Goal: Task Accomplishment & Management: Manage account settings

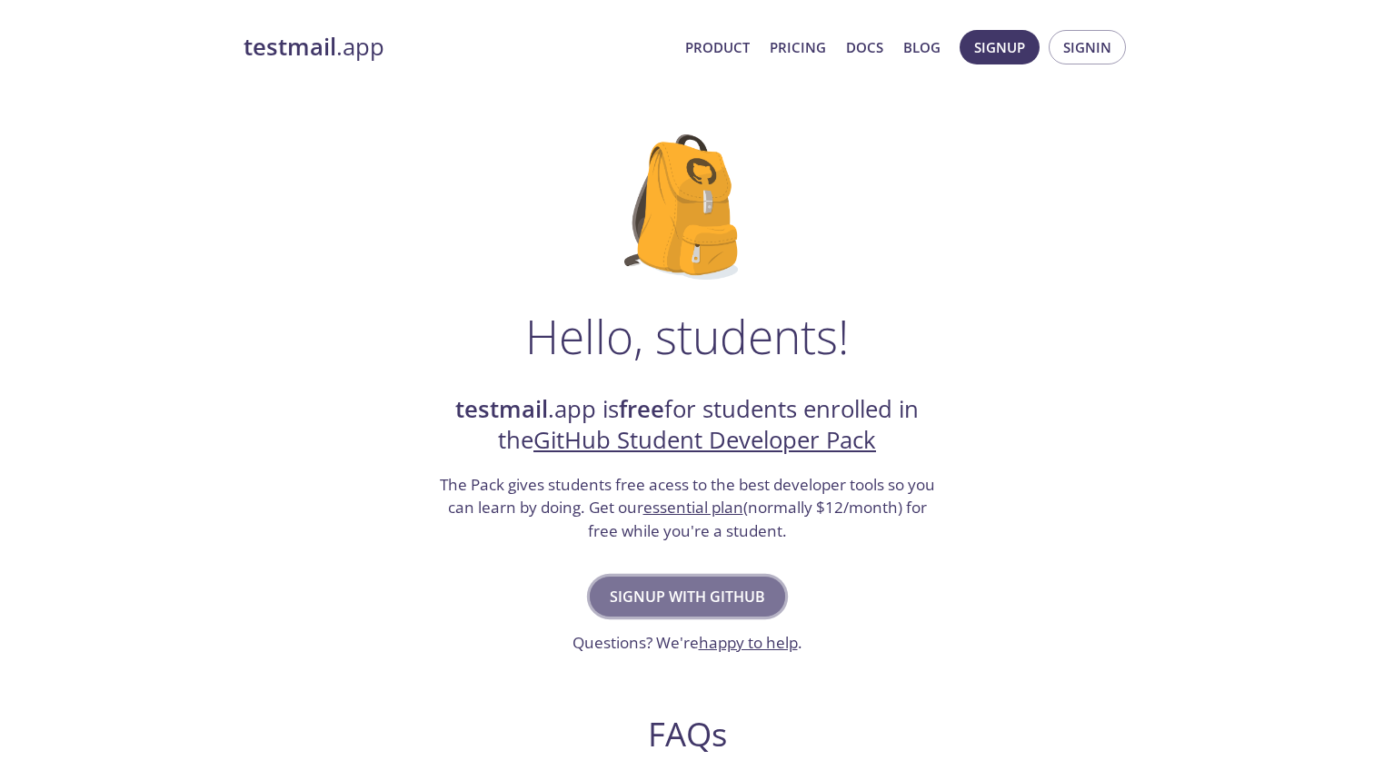
click at [696, 584] on span "Signup with GitHub" at bounding box center [687, 596] width 155 height 25
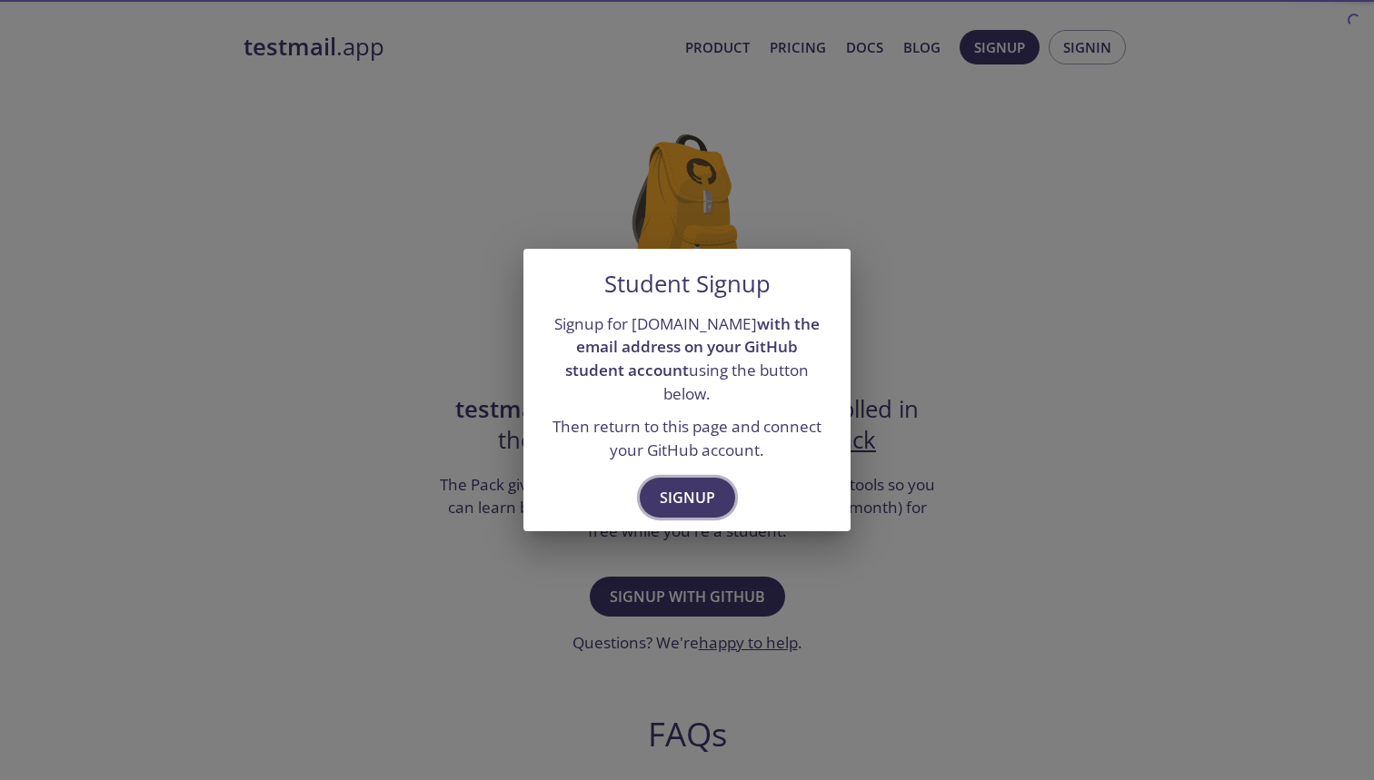
click at [715, 478] on button "Signup" at bounding box center [687, 498] width 95 height 40
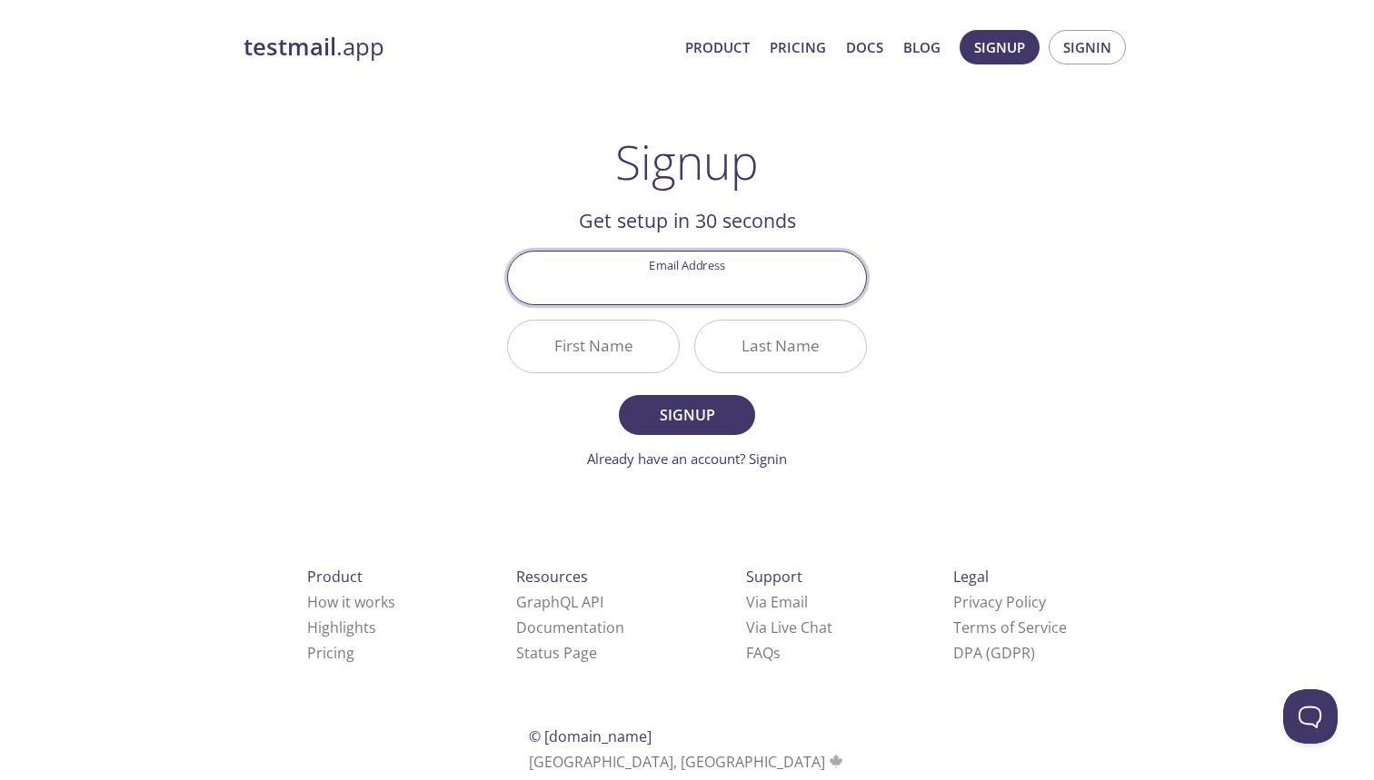
click at [876, 163] on main "Signup Get setup in 30 seconds Email Address First Name Last Name Signup Alread…" at bounding box center [686, 301] width 403 height 335
click at [730, 268] on input "Email Address" at bounding box center [687, 278] width 358 height 52
click at [833, 188] on div "Signup Get setup in 30 seconds Email Address First Name Last Name Signup Alread…" at bounding box center [687, 301] width 360 height 335
click at [701, 303] on input "Email Address" at bounding box center [687, 278] width 358 height 52
drag, startPoint x: 920, startPoint y: 131, endPoint x: 680, endPoint y: 299, distance: 293.6
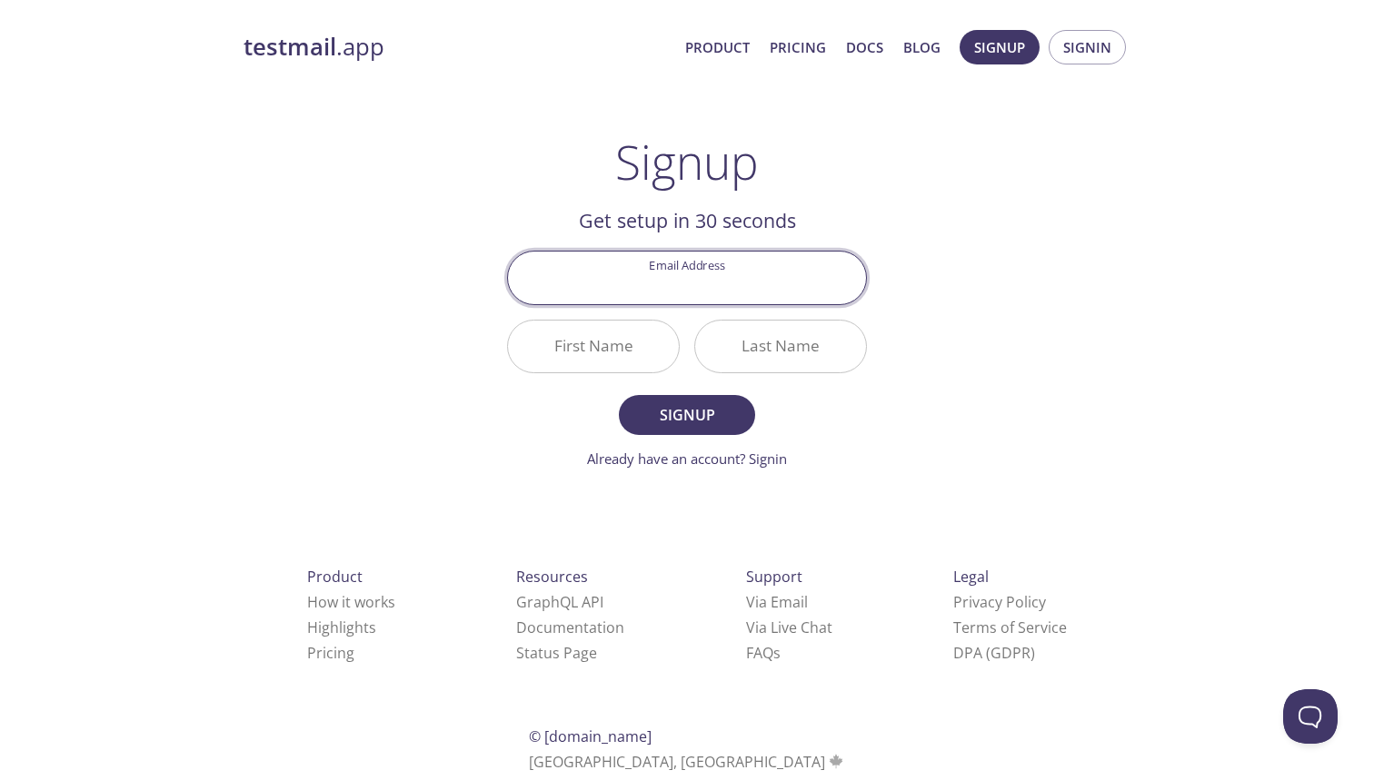
click at [680, 299] on input "Email Address" at bounding box center [687, 278] width 358 height 52
paste input "[EMAIL_ADDRESS][DOMAIN_NAME]"
type input "[EMAIL_ADDRESS][DOMAIN_NAME]"
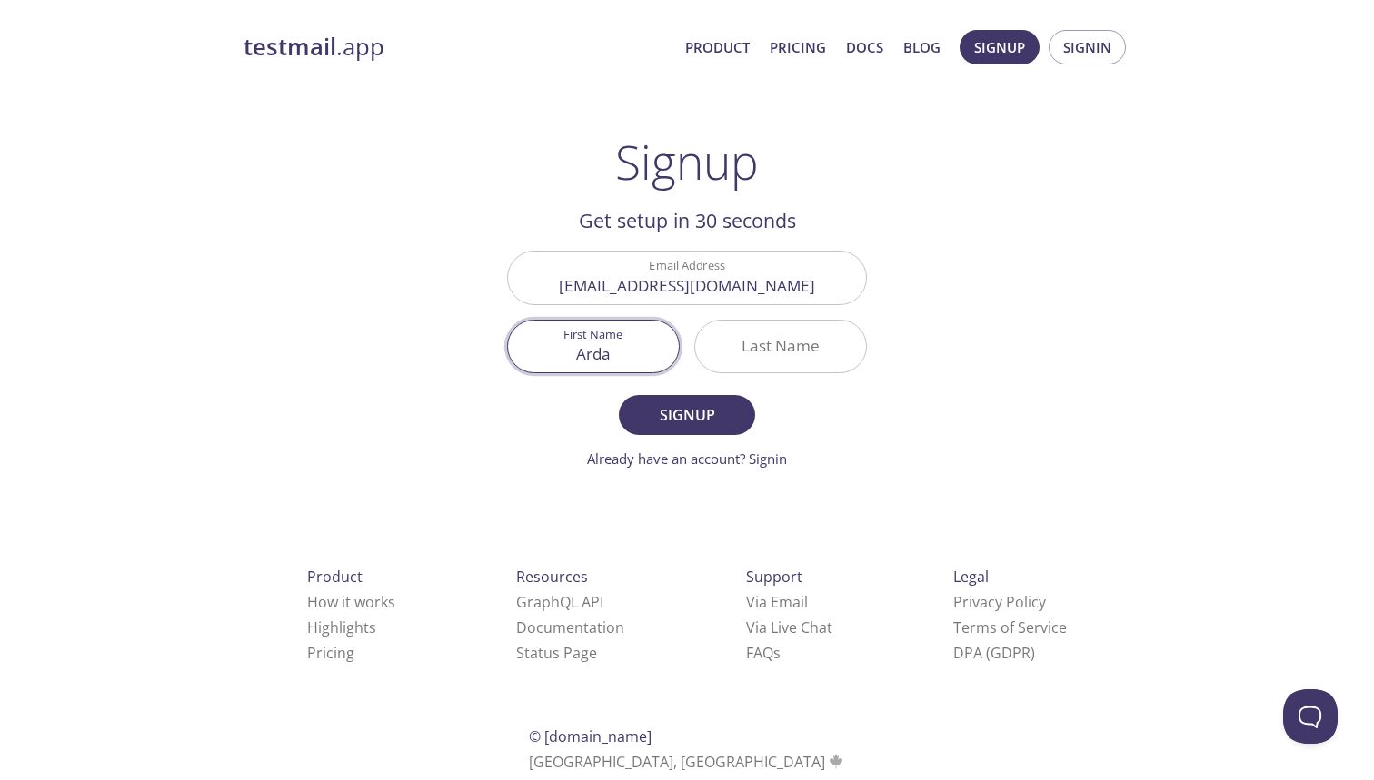
type input "Arda"
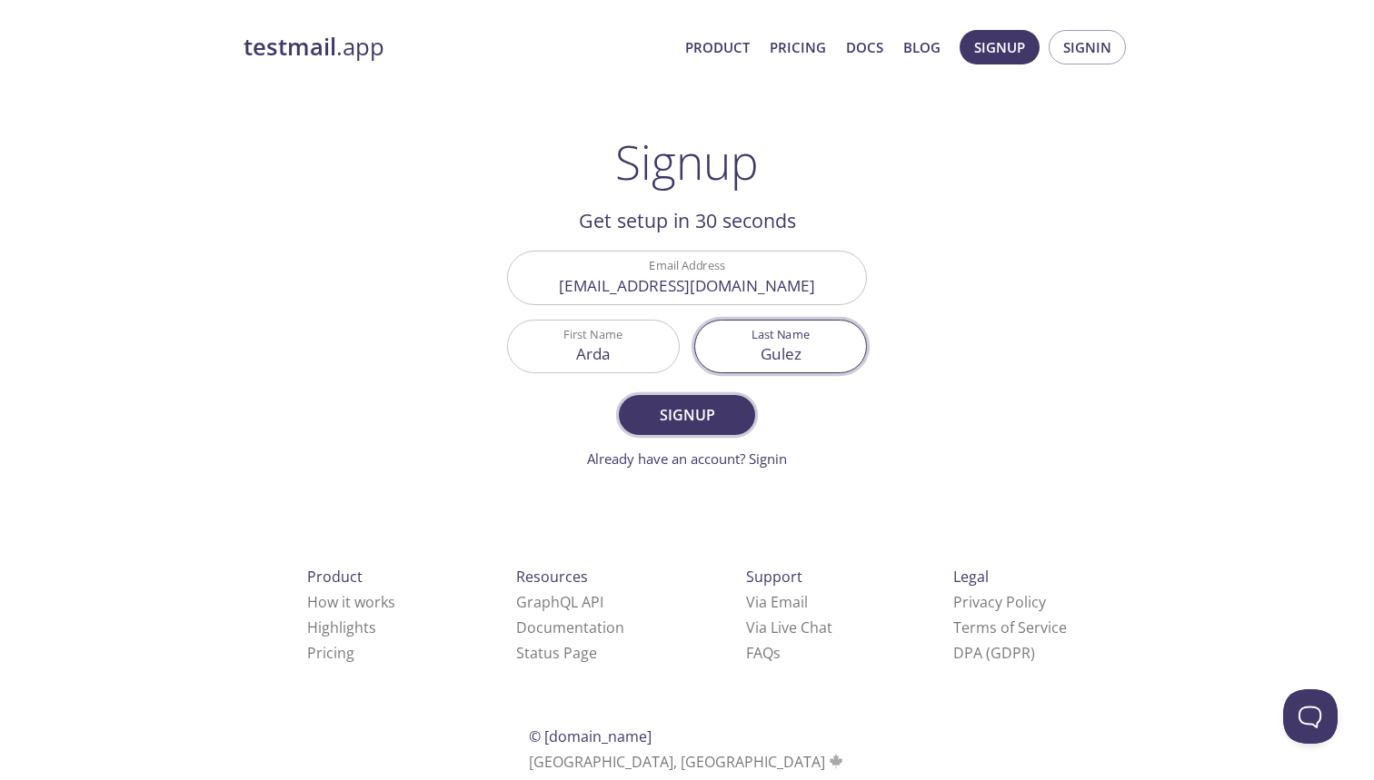
type input "Gulez"
click at [635, 416] on button "Signup" at bounding box center [687, 415] width 136 height 40
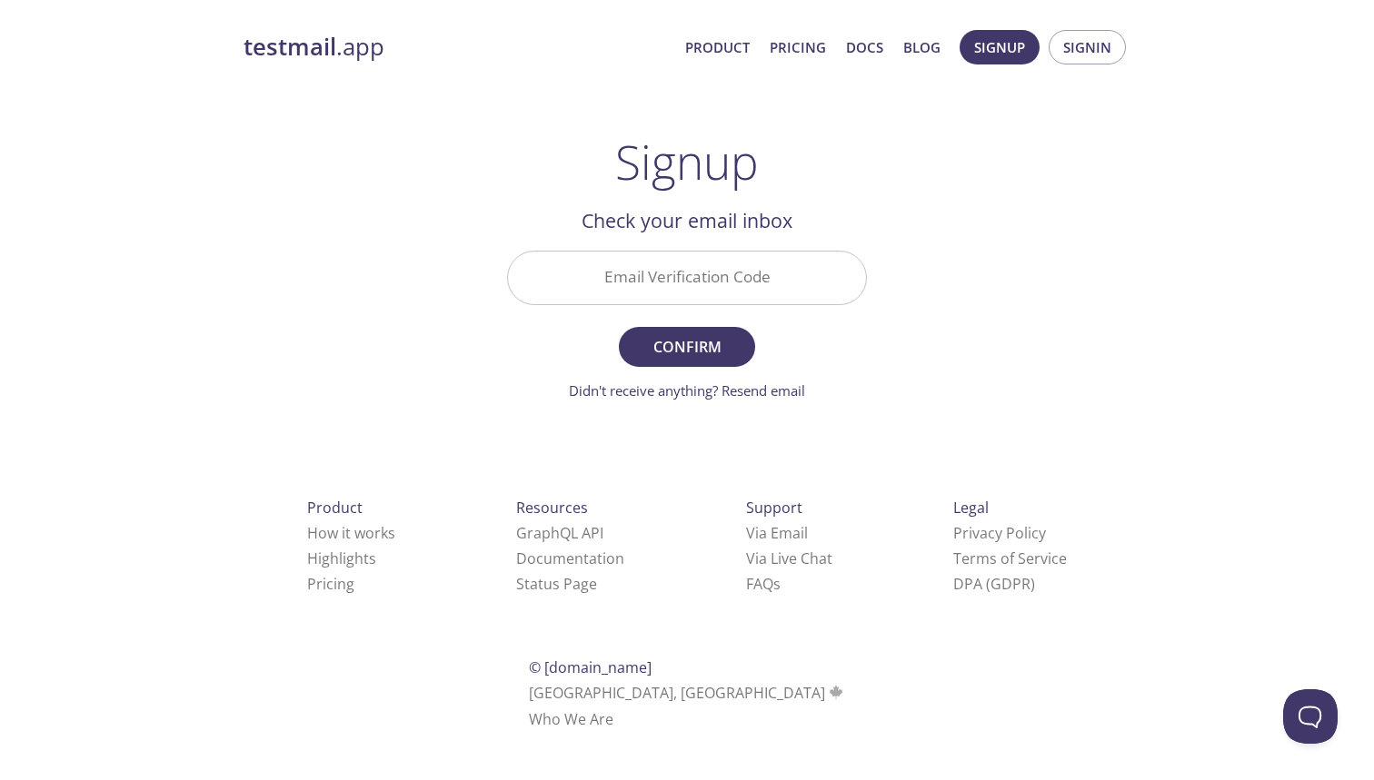
click at [667, 276] on input "Email Verification Code" at bounding box center [687, 278] width 358 height 52
paste input "WEE7QUL"
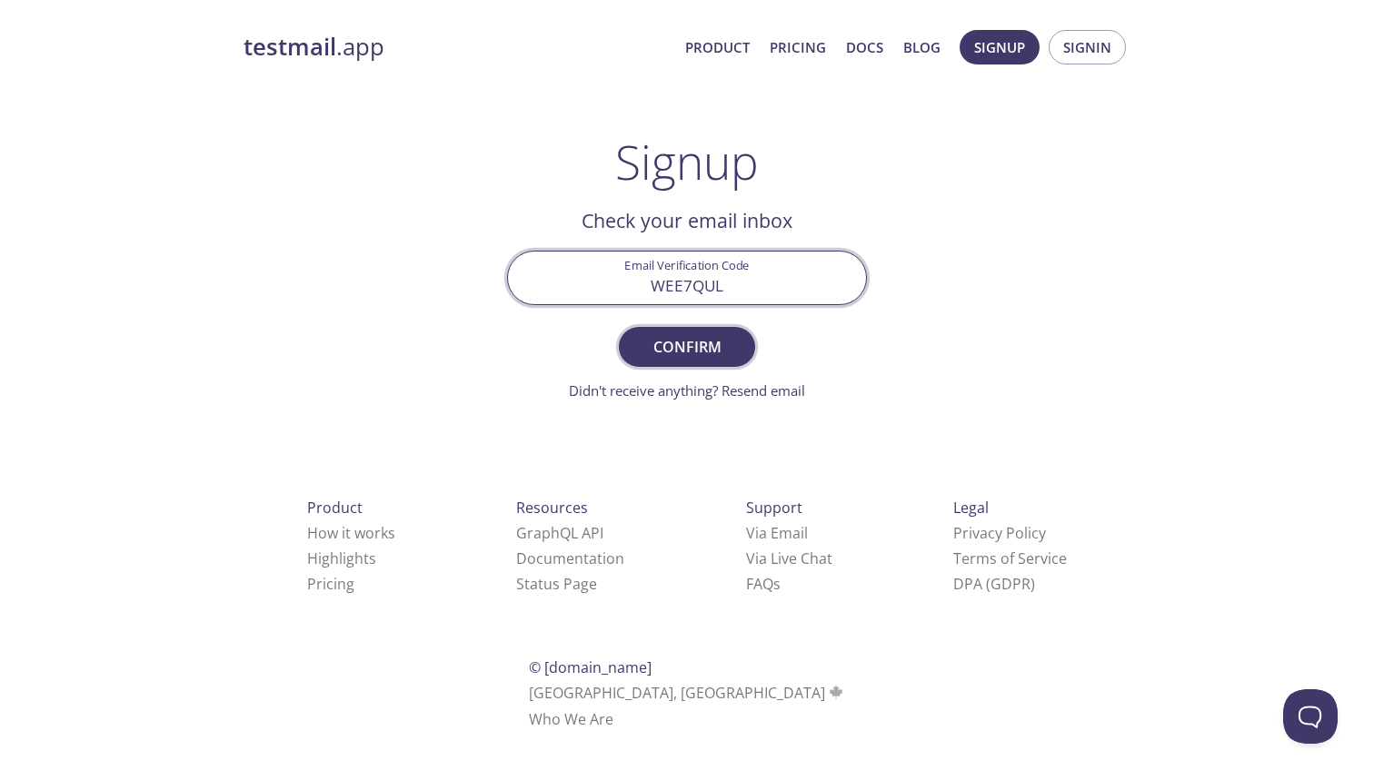
type input "WEE7QUL"
click at [684, 338] on span "Confirm" at bounding box center [687, 346] width 96 height 25
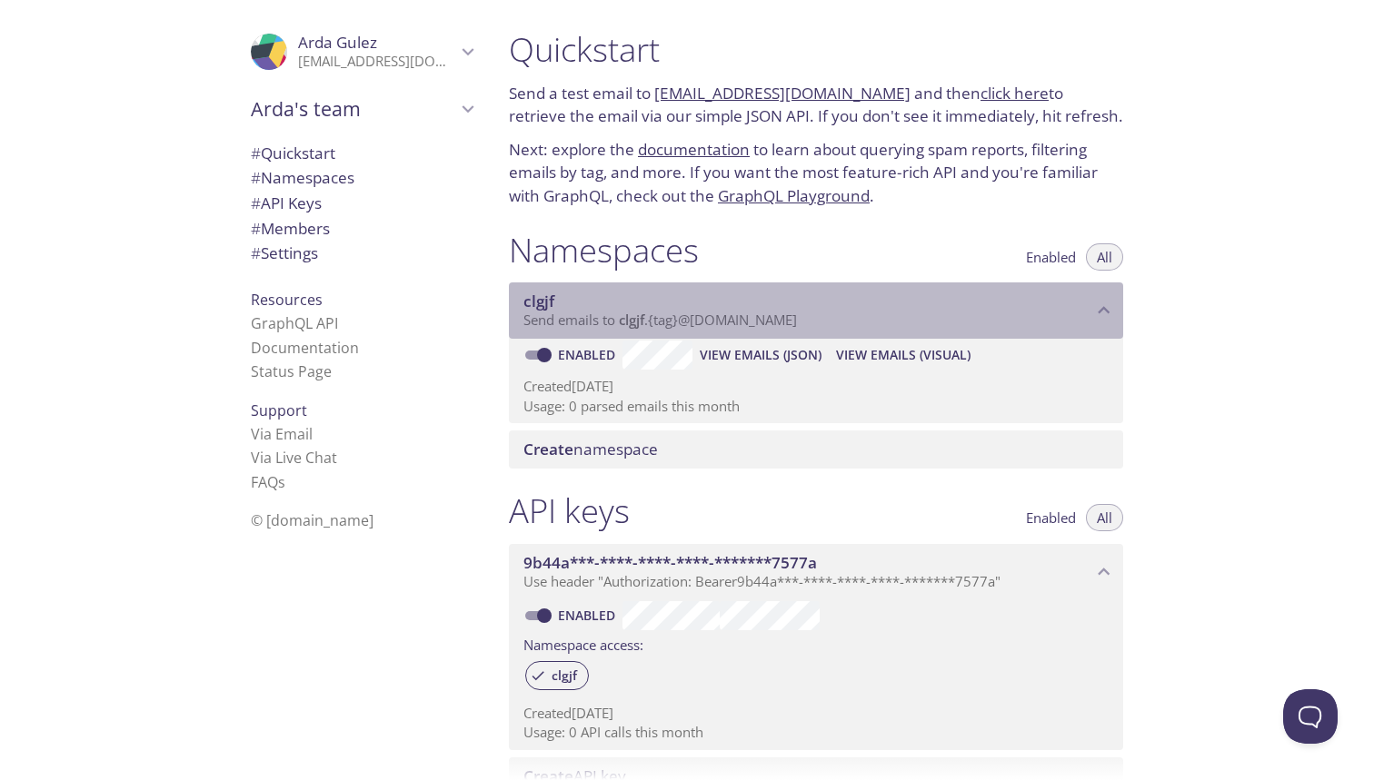
click at [652, 312] on span "Send emails to clgjf . {tag} @inbox.testmail.app" at bounding box center [659, 320] width 273 height 18
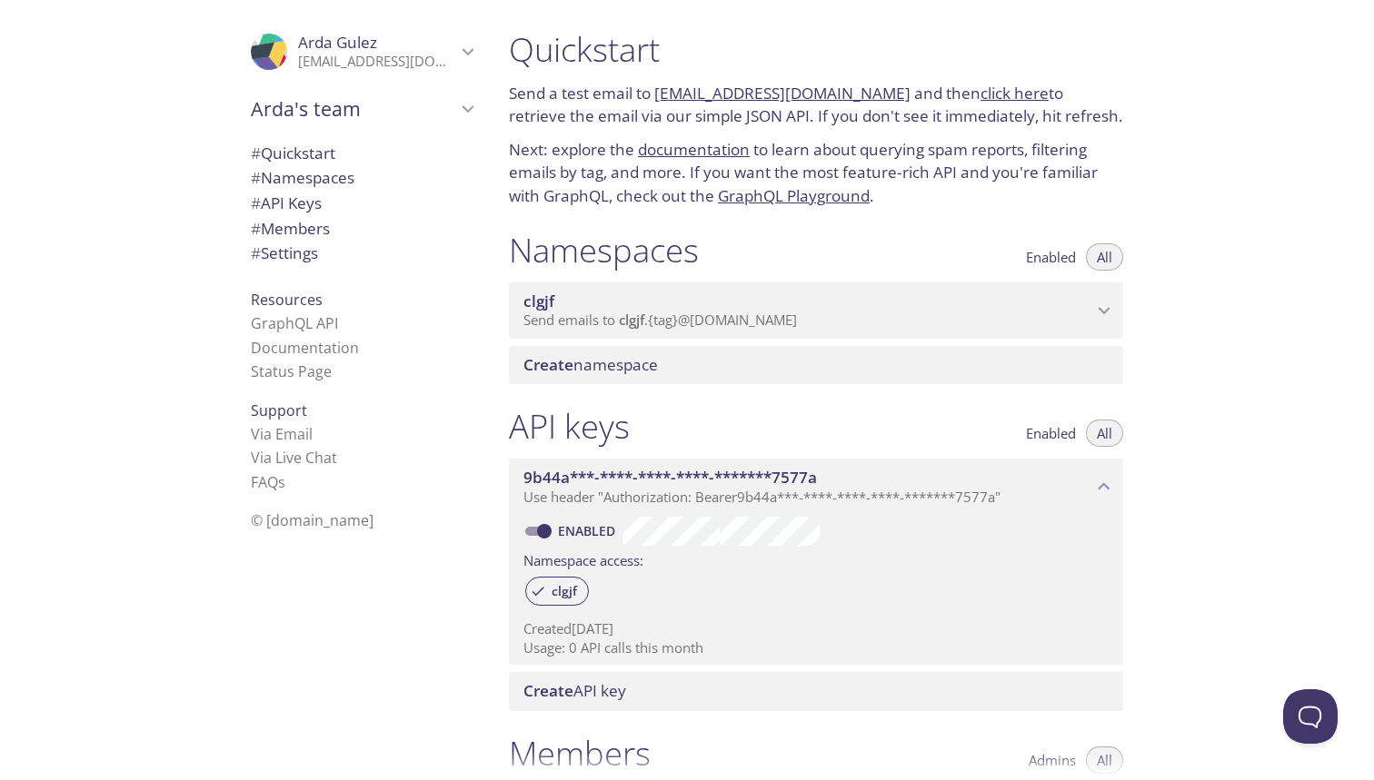
click at [652, 312] on span "Send emails to clgjf . {tag} @inbox.testmail.app" at bounding box center [659, 320] width 273 height 18
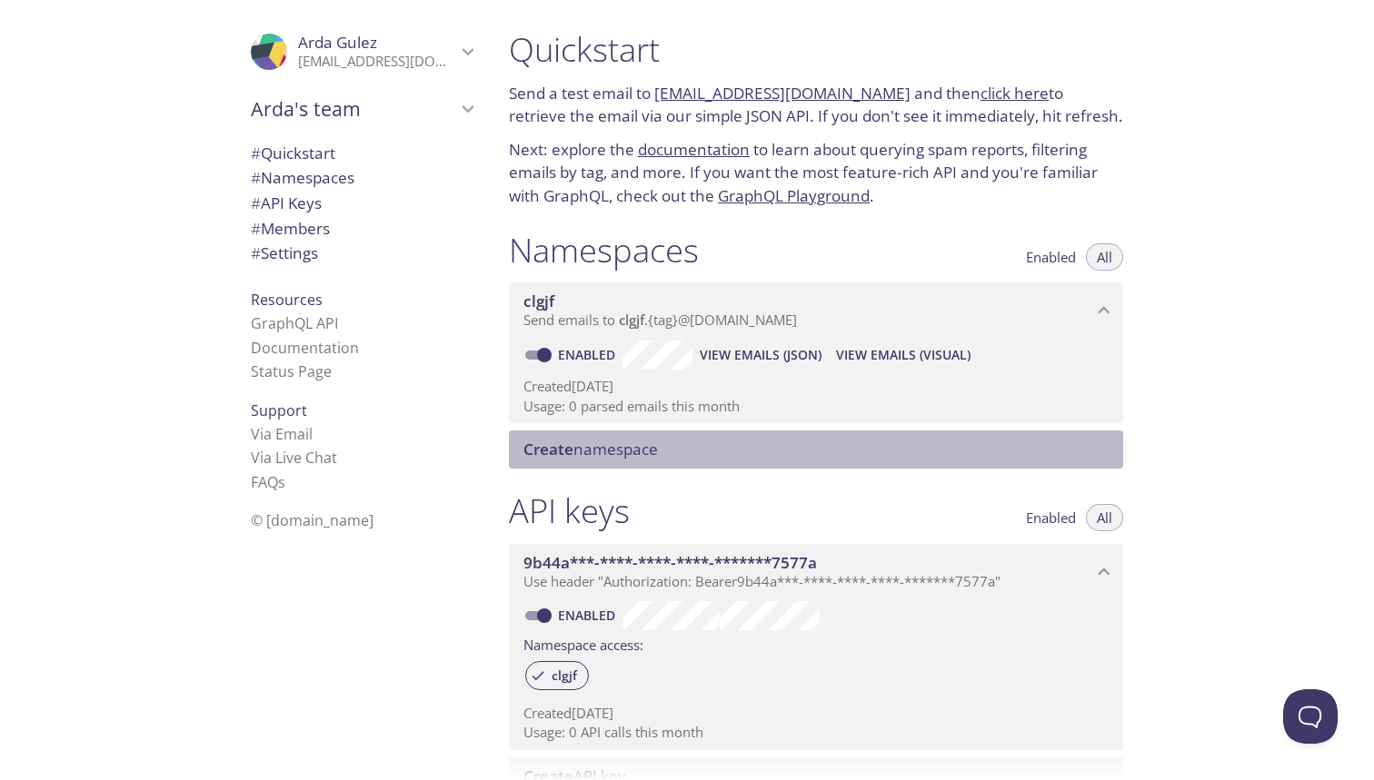
click at [650, 442] on span "Create namespace" at bounding box center [590, 449] width 134 height 21
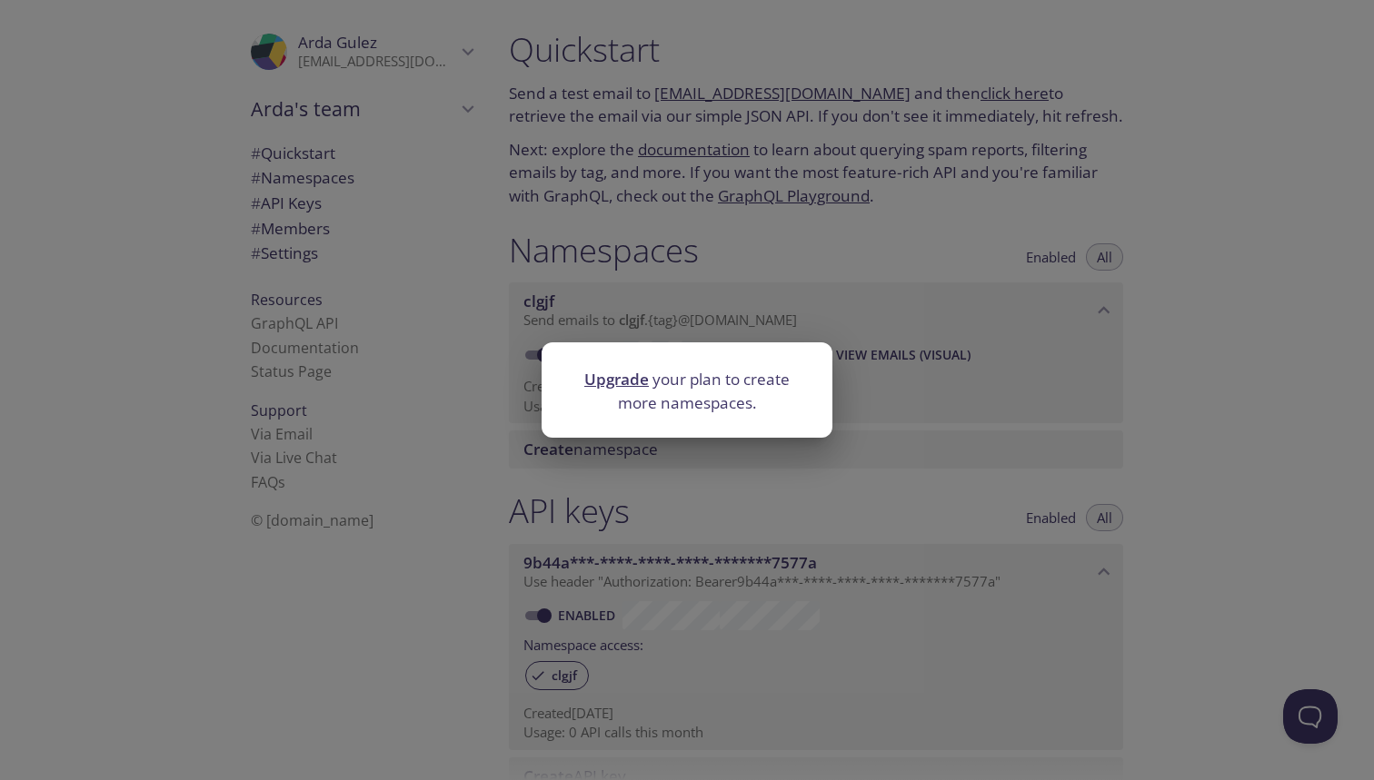
click at [766, 263] on div "Upgrade your plan to create more namespaces." at bounding box center [687, 390] width 1374 height 780
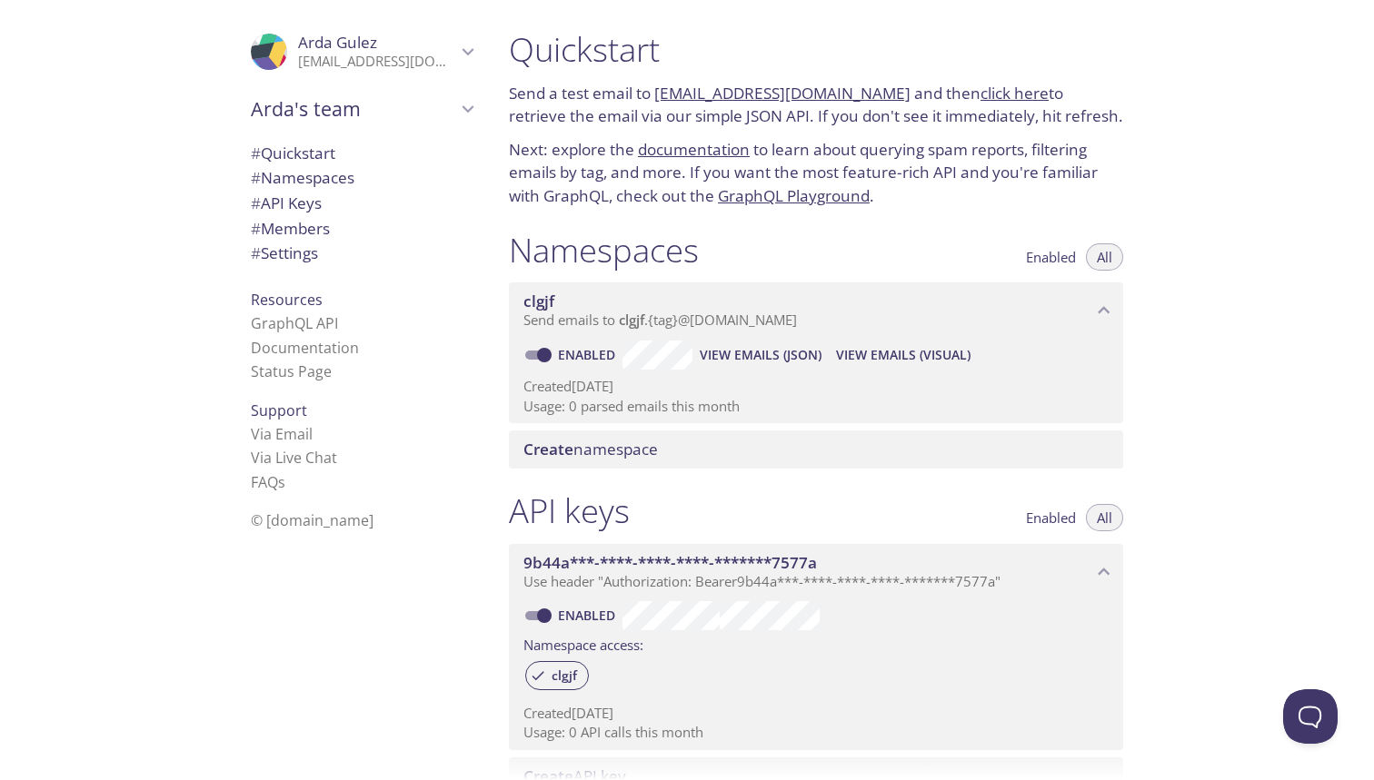
click at [654, 317] on span "Send emails to clgjf . {tag} @inbox.testmail.app" at bounding box center [659, 320] width 273 height 18
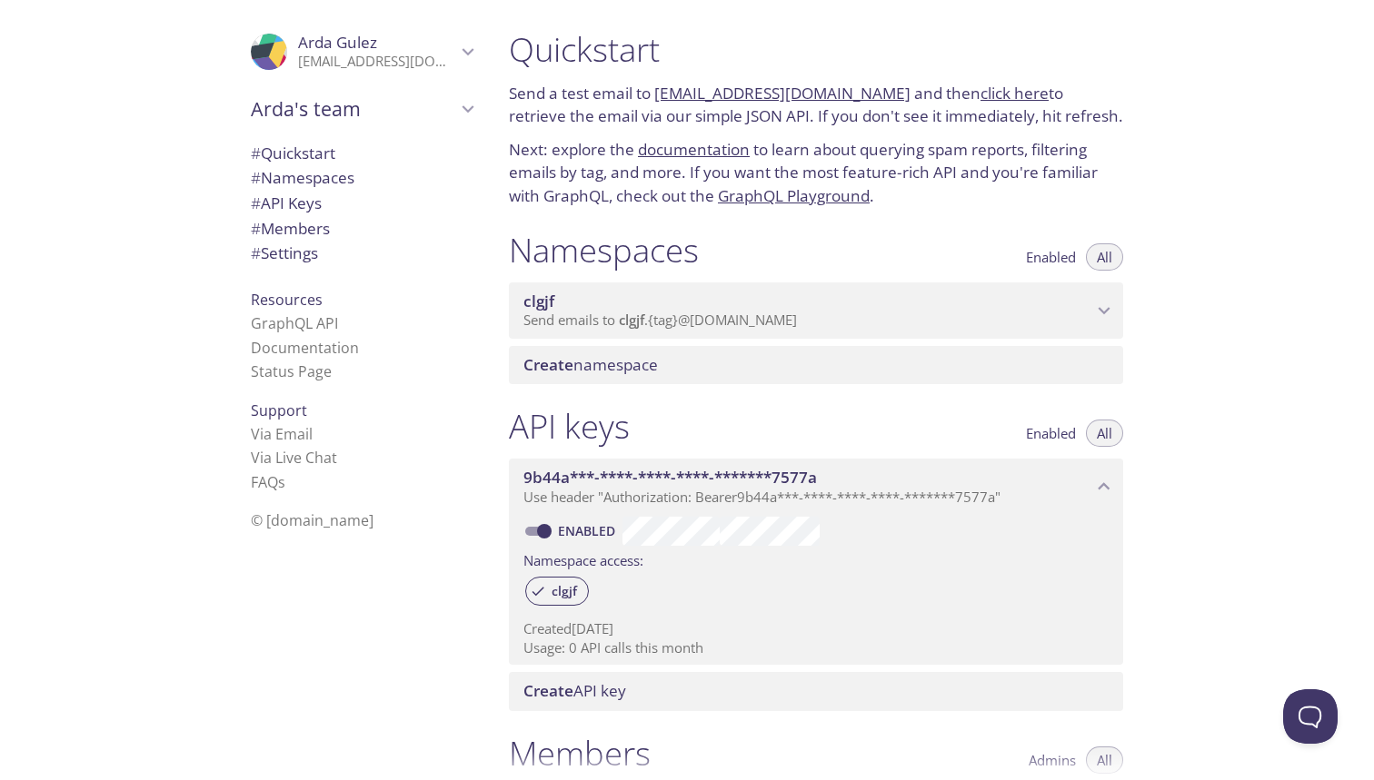
click at [654, 317] on span "Send emails to clgjf . {tag} @inbox.testmail.app" at bounding box center [659, 320] width 273 height 18
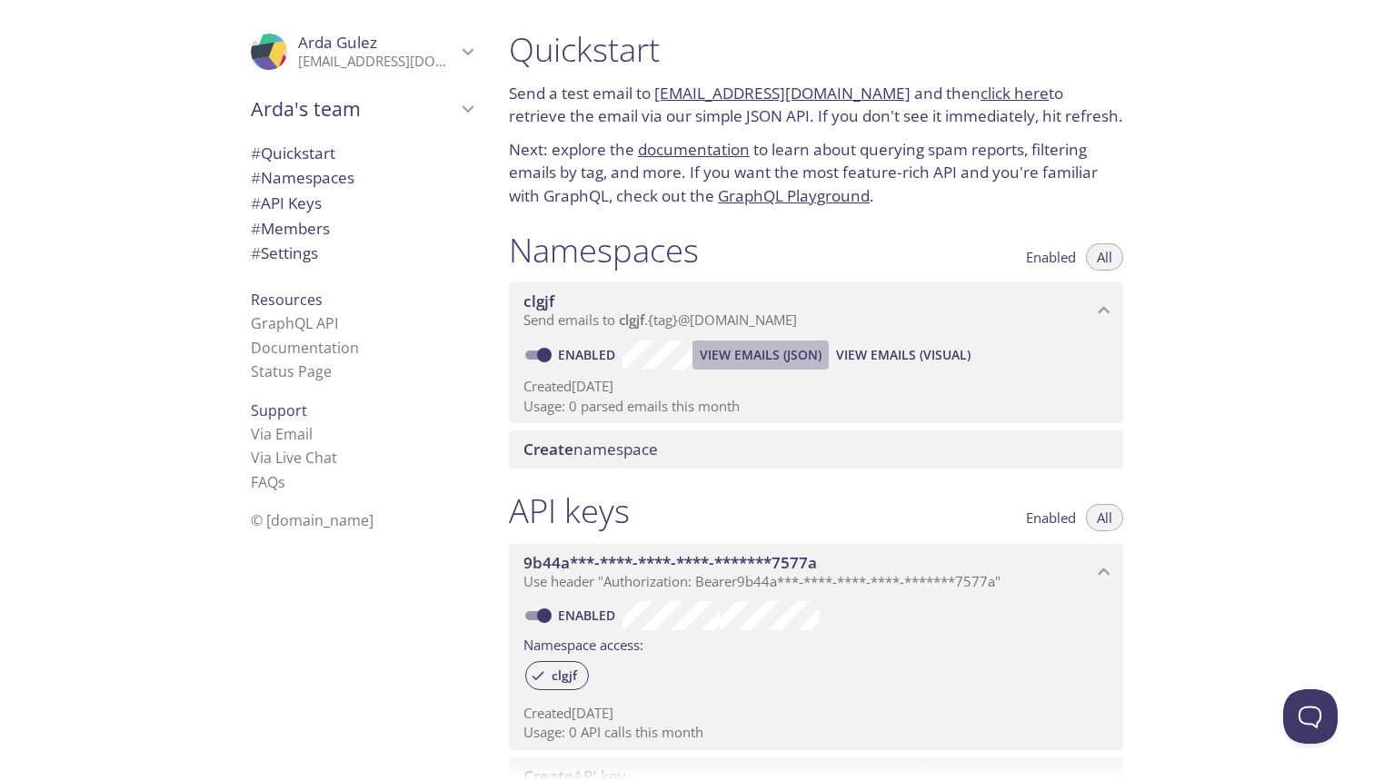
click at [793, 344] on span "View Emails (JSON)" at bounding box center [761, 355] width 122 height 22
click at [347, 176] on span "# Namespaces" at bounding box center [303, 177] width 104 height 21
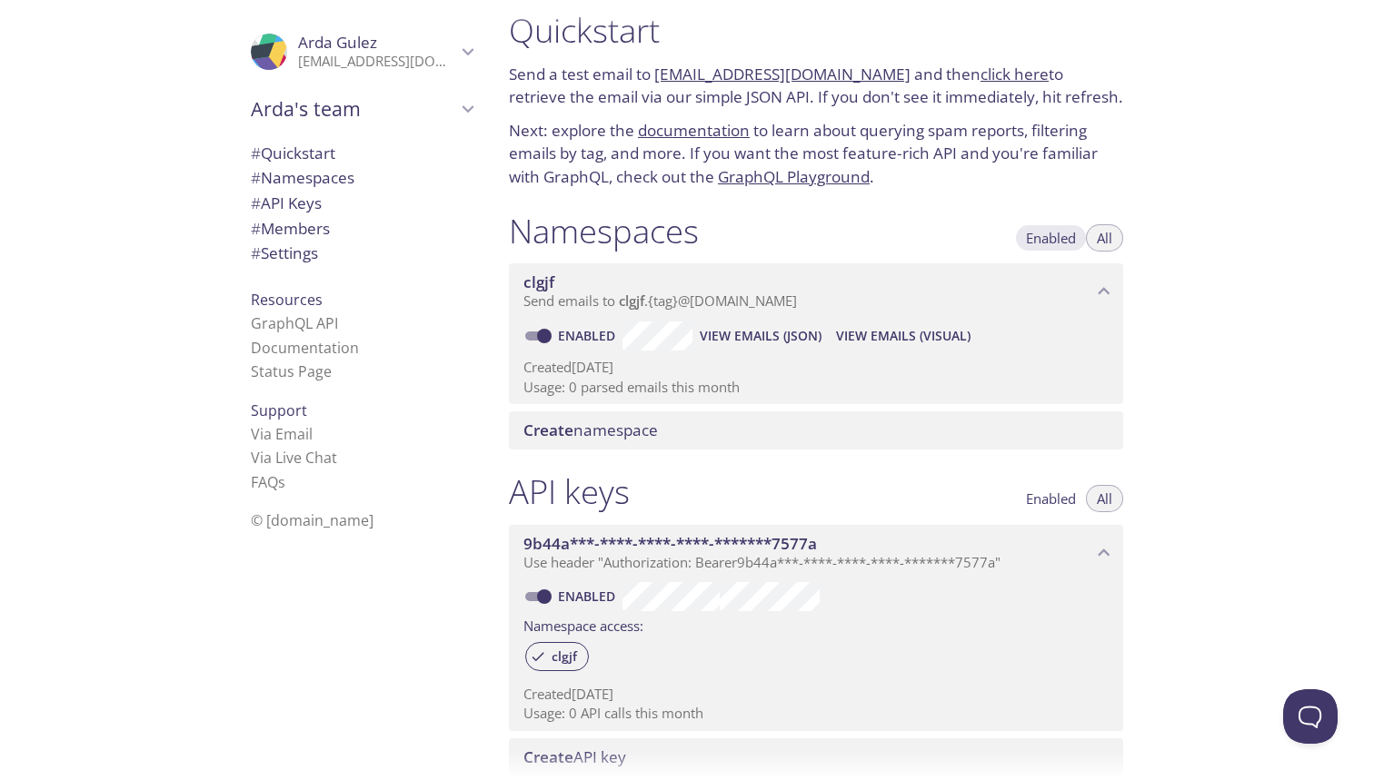
click at [1065, 238] on span "Enabled" at bounding box center [1051, 238] width 50 height 0
click at [1104, 238] on span "All" at bounding box center [1104, 238] width 15 height 0
click at [301, 363] on link "Status Page" at bounding box center [291, 372] width 81 height 20
click at [297, 248] on span "# Settings" at bounding box center [284, 253] width 67 height 21
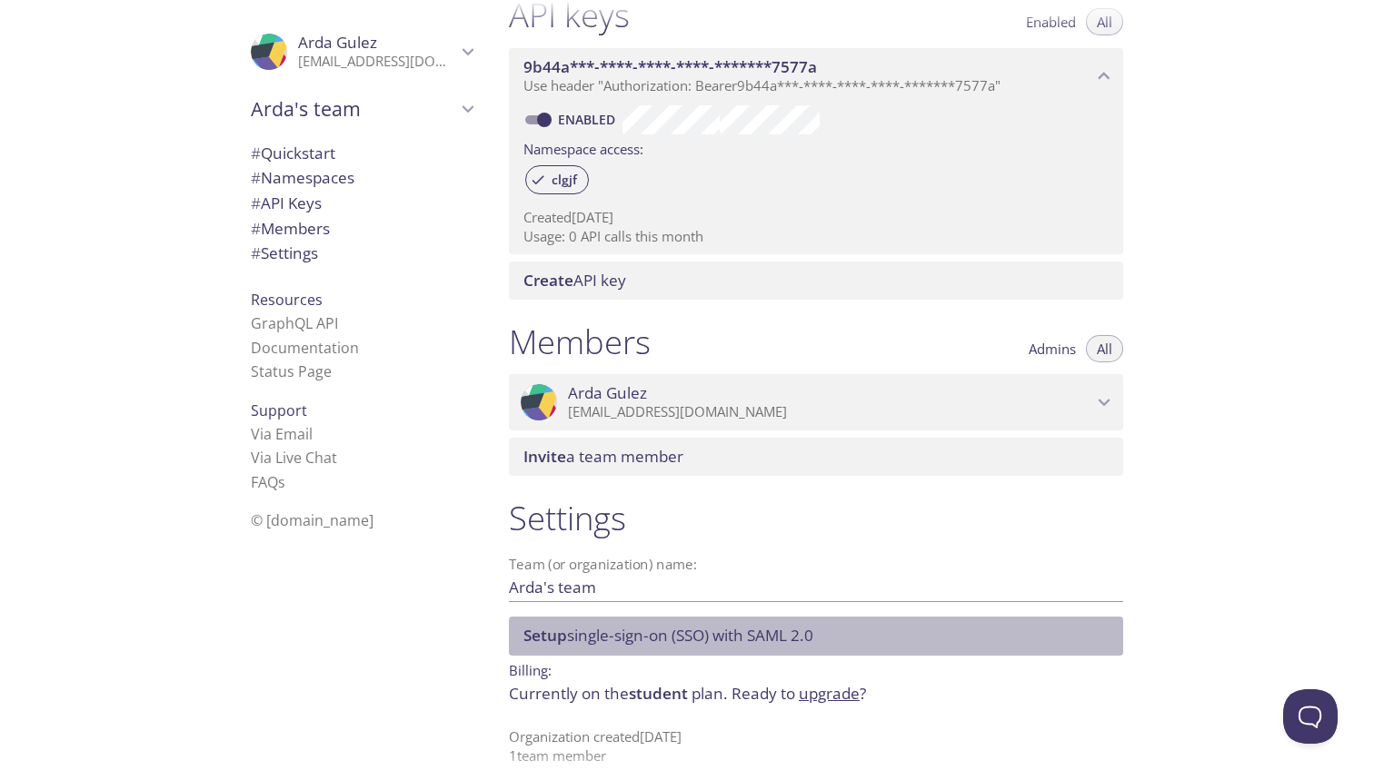
click at [572, 629] on span "Setup single-sign-on (SSO) with SAML 2.0" at bounding box center [668, 635] width 290 height 21
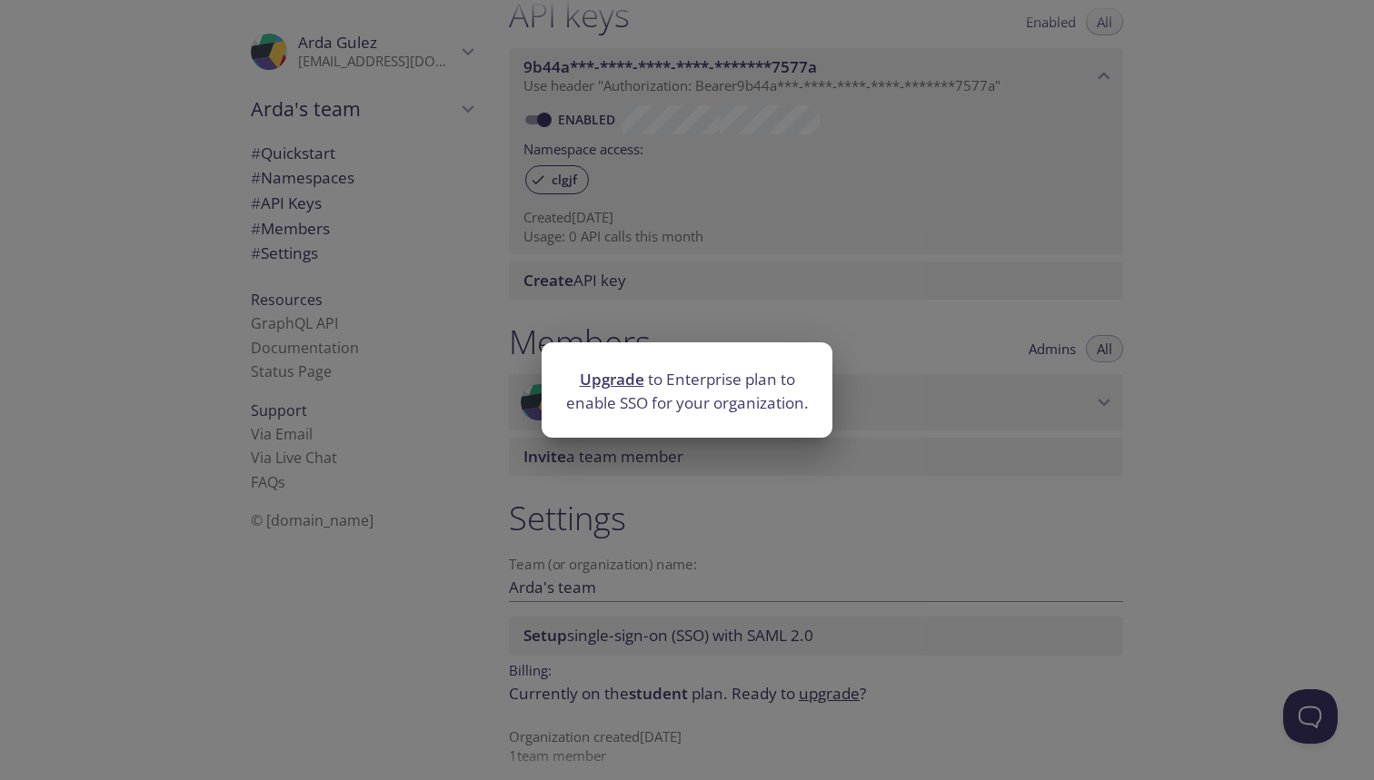
click at [597, 598] on div "Upgrade to Enterprise plan to enable SSO for your organization." at bounding box center [687, 390] width 1374 height 780
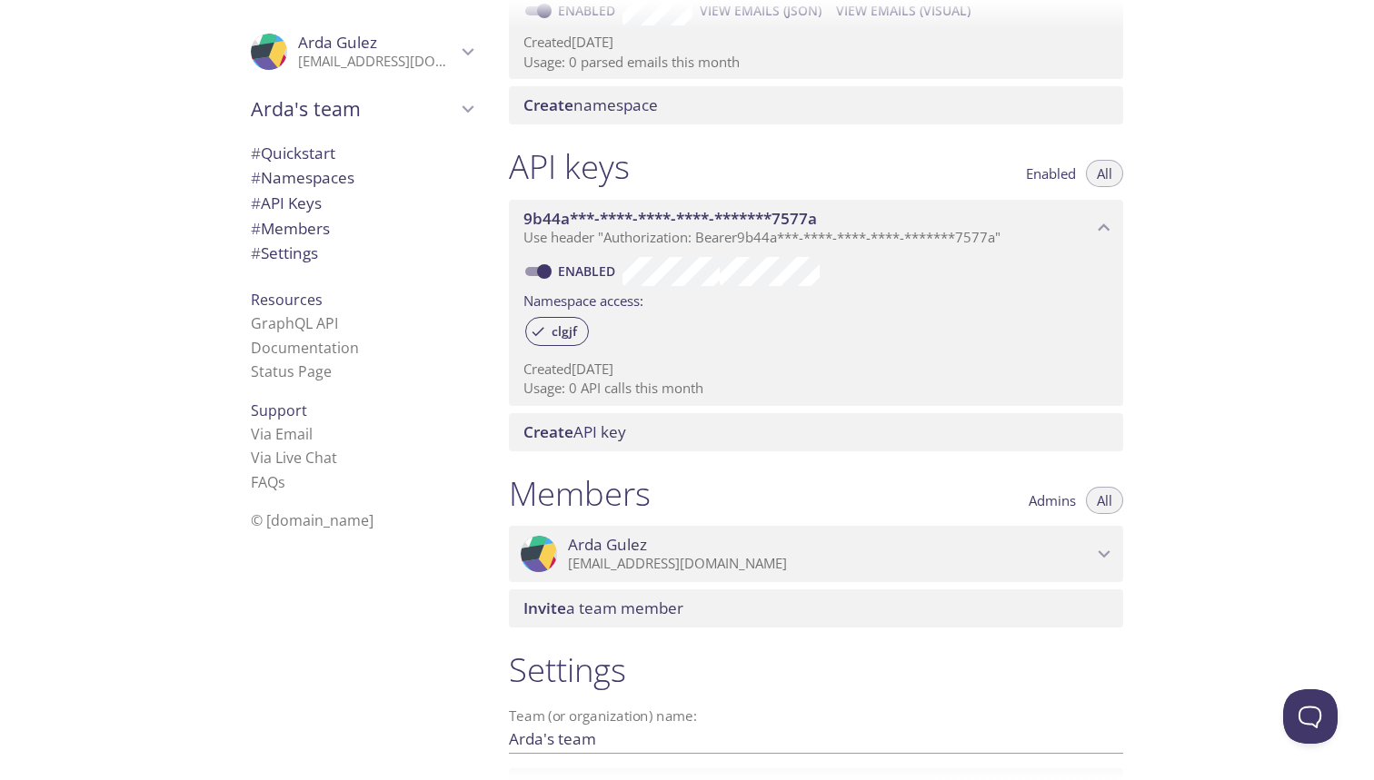
scroll to position [342, 0]
click at [569, 330] on span "clgjf" at bounding box center [564, 333] width 47 height 16
click at [573, 326] on span "clgjf" at bounding box center [564, 333] width 47 height 16
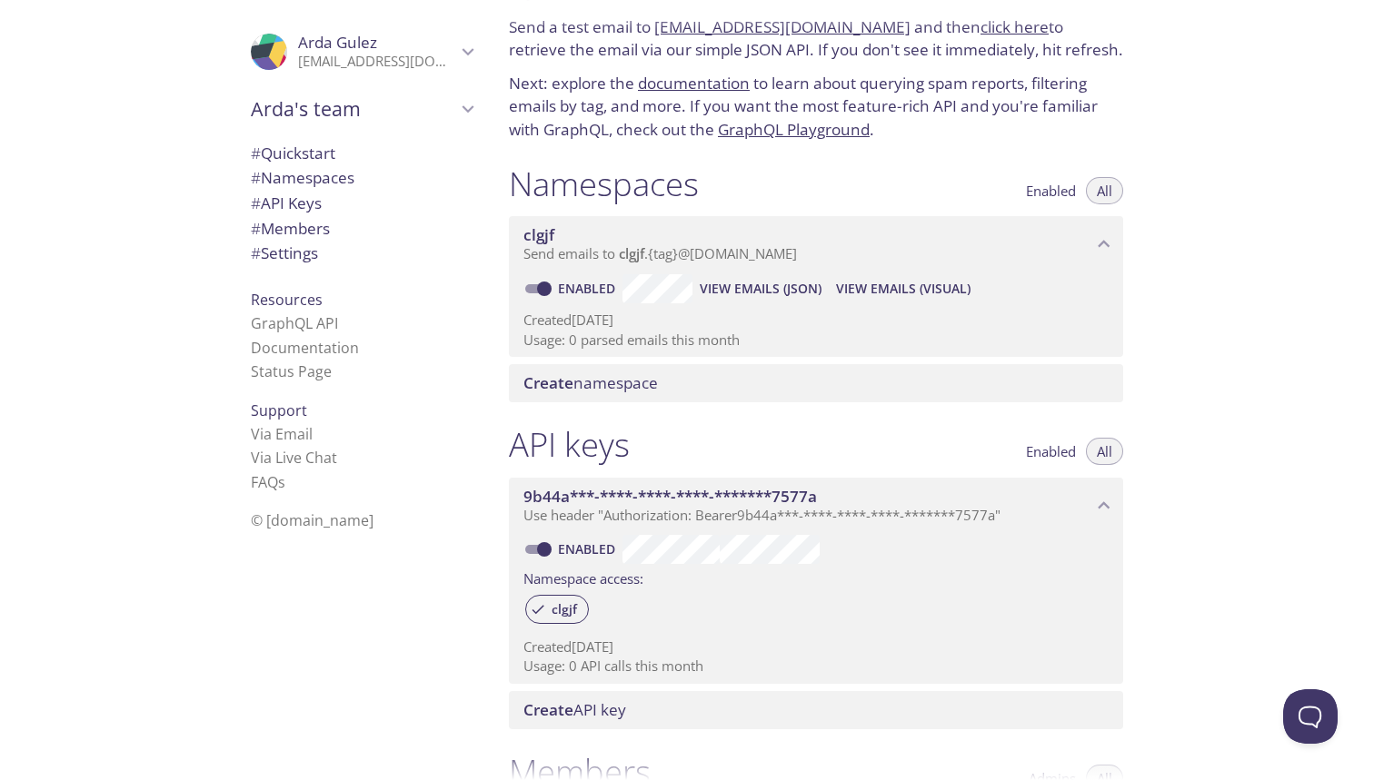
scroll to position [15, 0]
